Goal: Contribute content

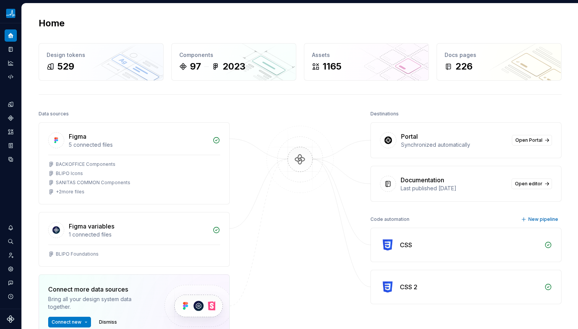
click at [280, 120] on div at bounding box center [300, 242] width 77 height 267
drag, startPoint x: 430, startPoint y: 108, endPoint x: 419, endPoint y: 108, distance: 11.1
click at [430, 109] on div "Home Design tokens 529 Components 97 2023 Assets 1165 Docs pages 226 Data sourc…" at bounding box center [300, 211] width 551 height 417
click at [10, 53] on div "Documentation" at bounding box center [11, 49] width 12 height 12
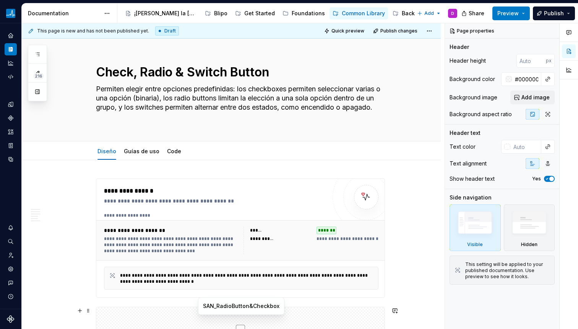
scroll to position [153, 0]
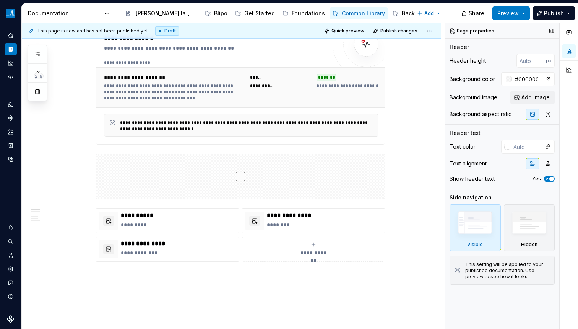
type textarea "*"
